Goal: Use online tool/utility: Utilize a website feature to perform a specific function

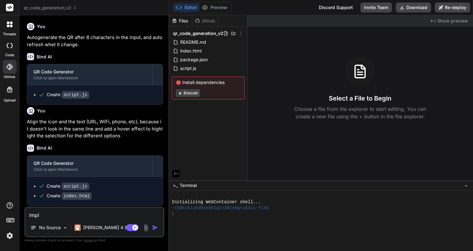
scroll to position [147, 0]
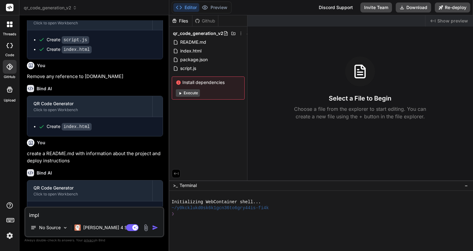
click at [8, 29] on div at bounding box center [9, 24] width 13 height 13
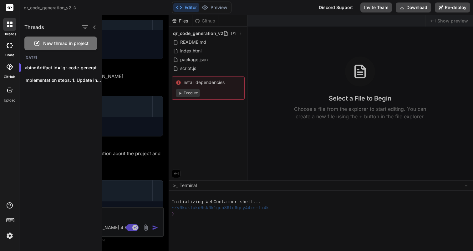
click at [9, 46] on icon at bounding box center [10, 45] width 6 height 5
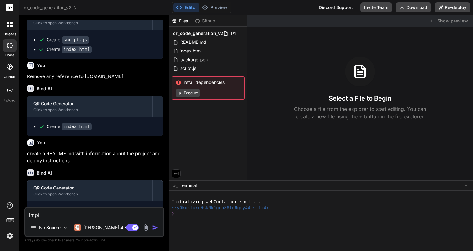
click at [9, 46] on icon at bounding box center [10, 45] width 6 height 5
click at [69, 8] on span "qr_code_generation_v2" at bounding box center [50, 8] width 53 height 6
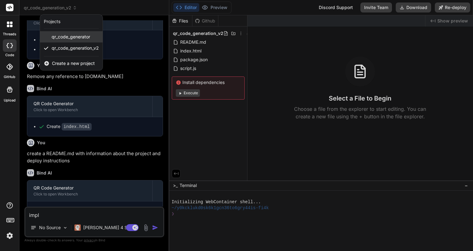
click at [75, 37] on span "qr_code_generator" at bounding box center [71, 37] width 38 height 6
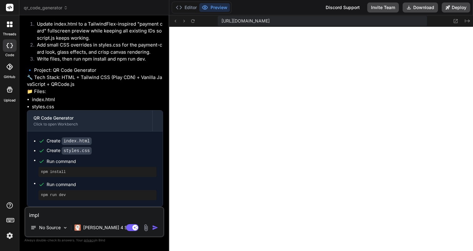
scroll to position [249, 0]
click at [187, 8] on button "Editor" at bounding box center [186, 7] width 26 height 9
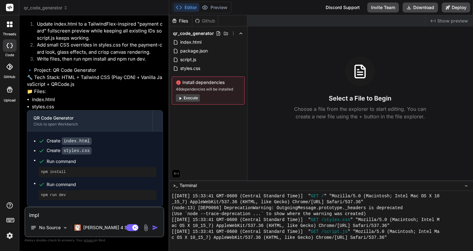
click at [58, 7] on span "qr_code_generator" at bounding box center [46, 8] width 44 height 6
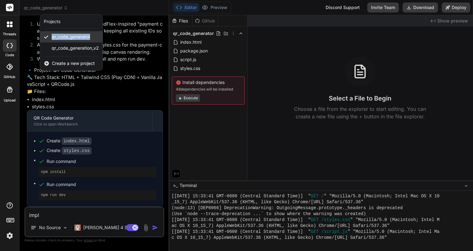
click at [50, 23] on div "Projects" at bounding box center [52, 21] width 17 height 6
click at [8, 89] on icon at bounding box center [10, 90] width 8 height 8
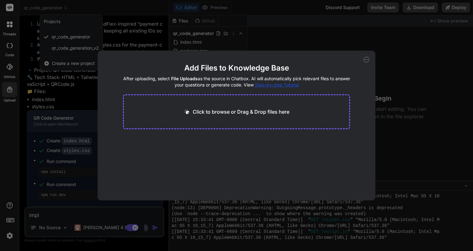
click at [367, 61] on icon at bounding box center [366, 60] width 6 height 6
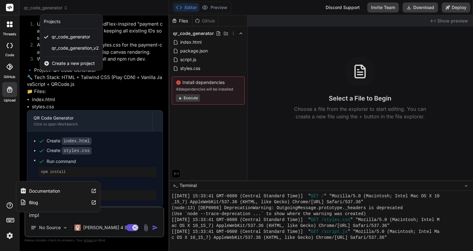
click at [9, 205] on icon at bounding box center [10, 206] width 8 height 8
click at [60, 191] on label "Documentation" at bounding box center [44, 191] width 31 height 6
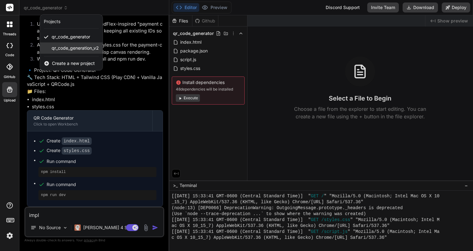
click at [68, 47] on span "qr_code_generation_v2" at bounding box center [75, 48] width 47 height 6
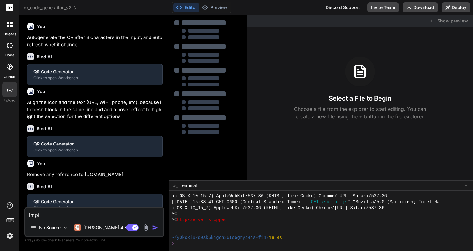
type textarea "x"
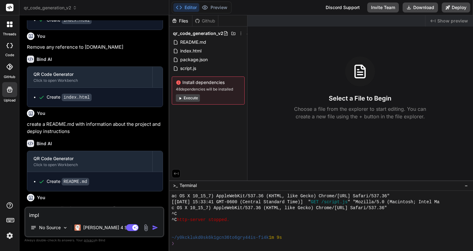
scroll to position [237, 0]
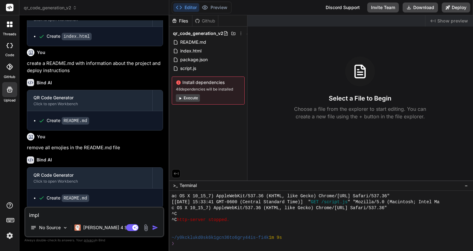
click at [83, 212] on textarea "impl" at bounding box center [94, 213] width 138 height 11
type textarea "x"
click at [95, 227] on p "[PERSON_NAME] 4 S.." at bounding box center [106, 228] width 47 height 6
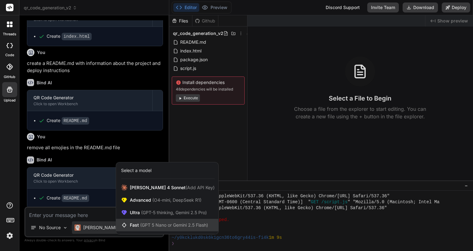
click at [136, 224] on span "Fast (GPT 5 Nano or Gemini 2.5 Flash)" at bounding box center [169, 225] width 78 height 6
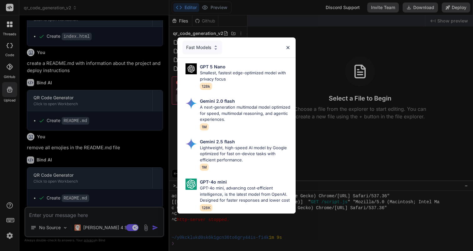
click at [286, 48] on img at bounding box center [287, 47] width 5 height 5
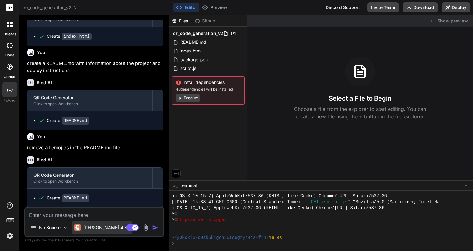
click at [91, 231] on div "[PERSON_NAME] 4 S.." at bounding box center [102, 228] width 60 height 13
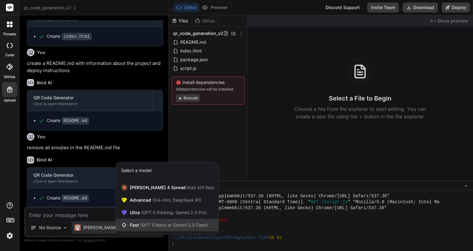
click at [148, 221] on div "Fast (GPT 5 Nano or Gemini 2.5 Flash)" at bounding box center [167, 225] width 102 height 13
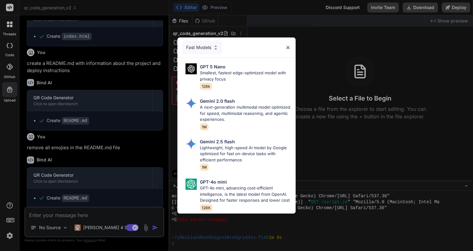
click at [200, 47] on div "Fast Models" at bounding box center [202, 48] width 40 height 14
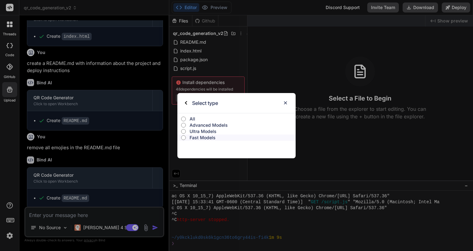
click at [187, 120] on label "All" at bounding box center [236, 119] width 118 height 6
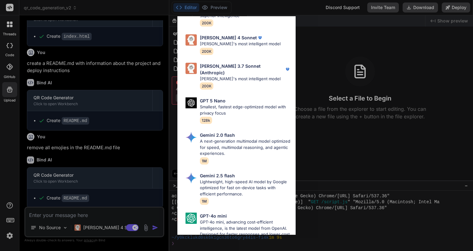
scroll to position [0, 0]
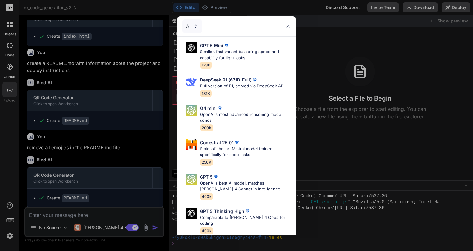
click at [332, 137] on div "All GPT 5 Mini Smaller, fast variant balancing speed and capability for light t…" at bounding box center [236, 125] width 473 height 251
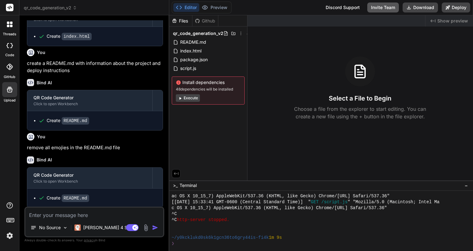
click at [392, 8] on button "Invite Team" at bounding box center [383, 8] width 32 height 10
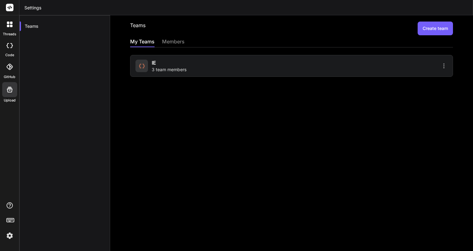
click at [181, 41] on div "members" at bounding box center [173, 42] width 23 height 9
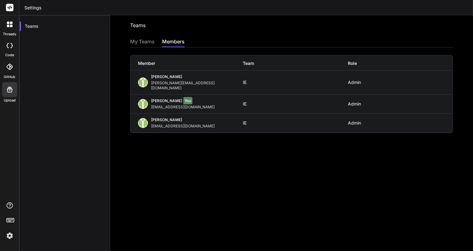
click at [33, 8] on header "Settings" at bounding box center [245, 7] width 453 height 15
click at [10, 69] on icon at bounding box center [9, 67] width 6 height 6
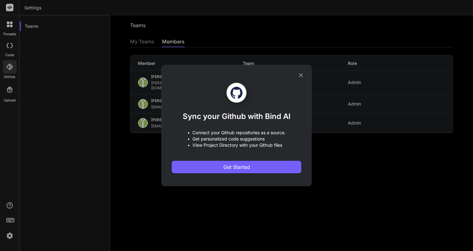
click at [301, 73] on icon at bounding box center [300, 75] width 7 height 7
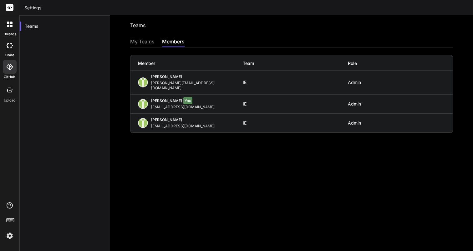
click at [12, 53] on label "code" at bounding box center [9, 55] width 9 height 5
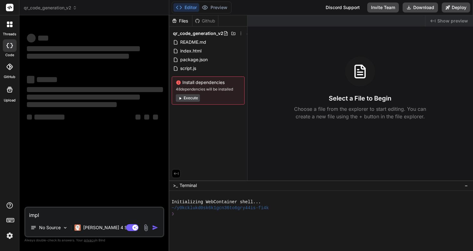
click at [12, 51] on div at bounding box center [10, 45] width 14 height 13
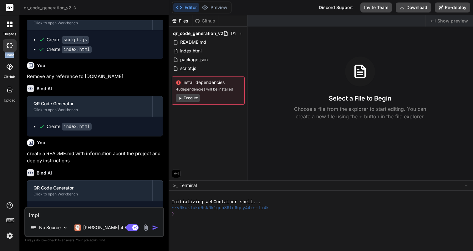
scroll to position [237, 0]
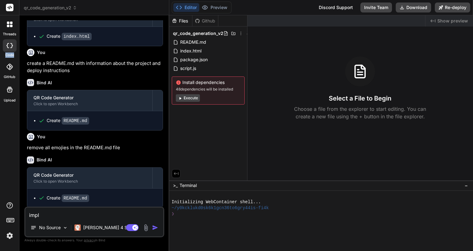
click at [61, 218] on textarea "impl" at bounding box center [94, 213] width 138 height 11
type textarea "x"
click at [365, 139] on div "Created with Pixso. Show preview Select a File to Begin Choose a file from the …" at bounding box center [360, 97] width 226 height 165
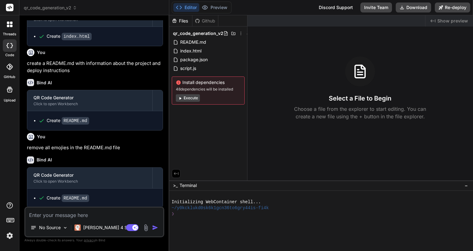
click at [73, 11] on span "qr_code_generation_v2" at bounding box center [50, 8] width 53 height 6
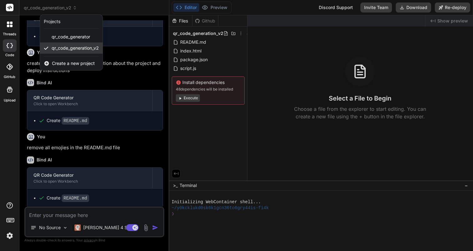
click at [73, 53] on div "qr_code_generation_v2" at bounding box center [71, 48] width 63 height 11
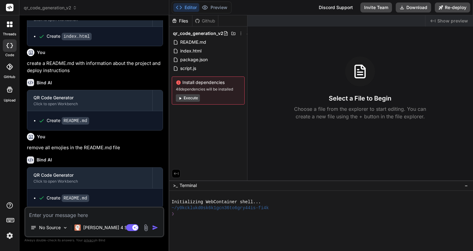
click at [206, 18] on div "Github" at bounding box center [205, 21] width 26 height 6
click at [176, 22] on icon at bounding box center [174, 20] width 5 height 5
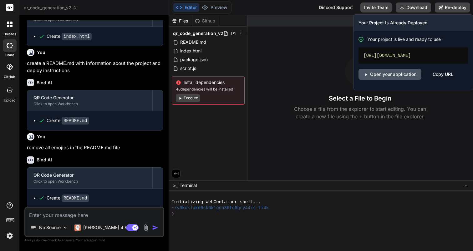
click at [364, 74] on icon at bounding box center [365, 74] width 5 height 5
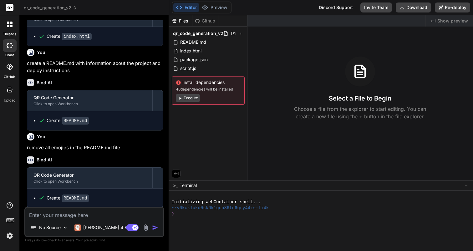
click at [147, 231] on img at bounding box center [145, 227] width 7 height 7
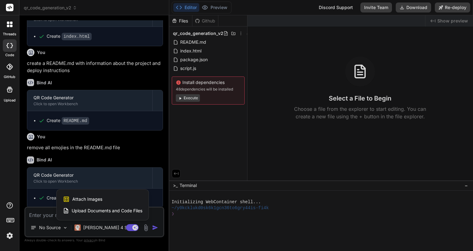
click at [278, 108] on div at bounding box center [236, 125] width 473 height 251
type textarea "x"
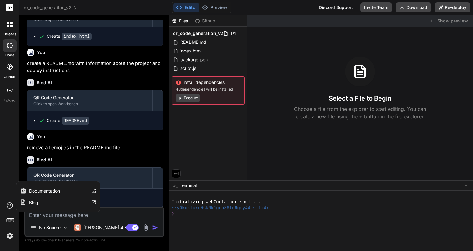
click at [47, 192] on label "Documentation" at bounding box center [44, 191] width 31 height 6
